Goal: Complete application form

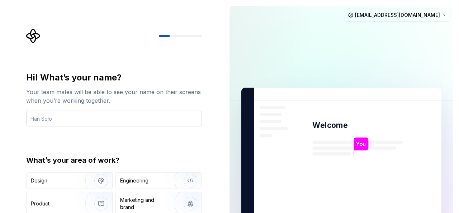
click at [159, 115] on input "text" at bounding box center [114, 118] width 176 height 16
click at [155, 115] on input "text" at bounding box center [114, 118] width 176 height 16
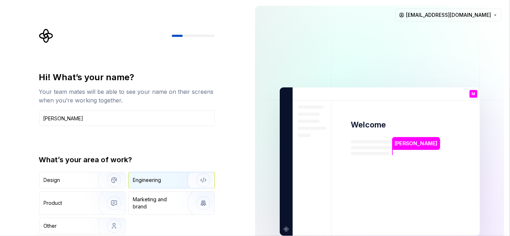
type input "[PERSON_NAME]"
click at [153, 184] on div "Engineering" at bounding box center [147, 180] width 28 height 7
type button "Engineering"
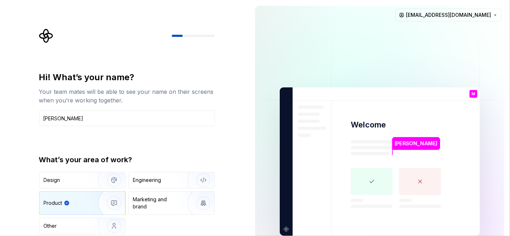
type button "Product"
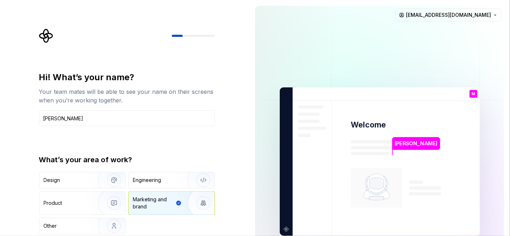
type button "Brand"
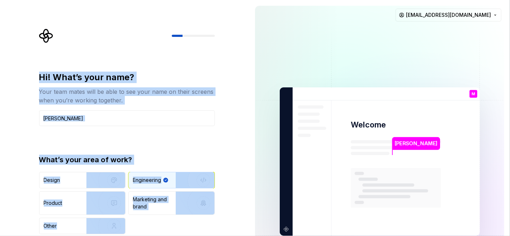
drag, startPoint x: 253, startPoint y: 27, endPoint x: 183, endPoint y: 35, distance: 70.0
click at [183, 35] on div "Hi! What’s your name? Your team mates will be able to see your name on their sc…" at bounding box center [255, 161] width 510 height 323
click at [183, 35] on div at bounding box center [193, 36] width 43 height 2
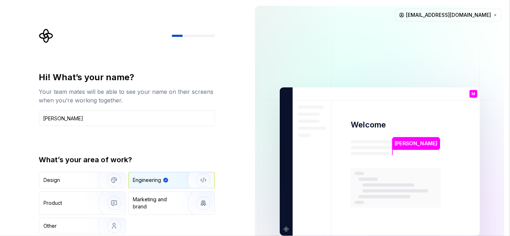
click at [183, 35] on div at bounding box center [193, 36] width 43 height 2
drag, startPoint x: 183, startPoint y: 35, endPoint x: 197, endPoint y: 38, distance: 14.3
click at [197, 38] on div at bounding box center [127, 36] width 176 height 14
click at [392, 146] on div "[PERSON_NAME]" at bounding box center [415, 143] width 47 height 13
